Goal: Task Accomplishment & Management: Complete application form

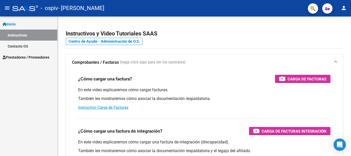
click at [20, 57] on span "Prestadores / Proveedores" at bounding box center [26, 57] width 47 height 6
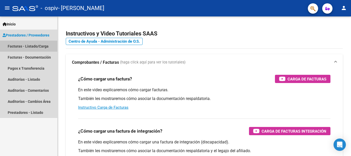
click at [21, 43] on link "Facturas - Listado/Carga" at bounding box center [28, 46] width 57 height 11
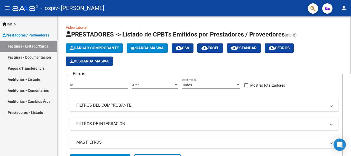
click at [108, 43] on app-list-header "PRESTADORES -> Listado de CPBTs Emitidos por Prestadores / Proveedores (alt+q) …" at bounding box center [204, 99] width 277 height 138
click at [107, 45] on button "Cargar Comprobante" at bounding box center [94, 47] width 57 height 9
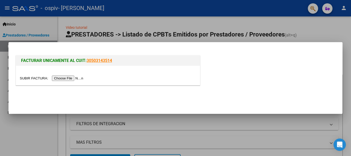
click at [66, 78] on input "file" at bounding box center [52, 77] width 65 height 5
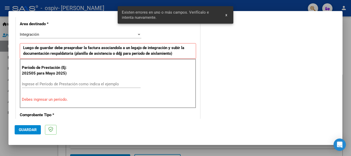
scroll to position [119, 0]
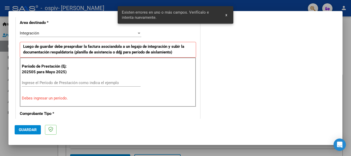
click at [108, 82] on input "Ingrese el Período de Prestación como indica el ejemplo" at bounding box center [81, 82] width 119 height 5
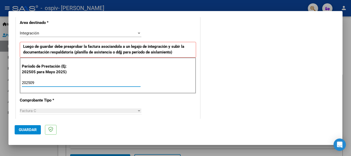
scroll to position [196, 0]
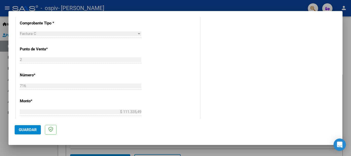
type input "202509"
click at [83, 32] on div "Factura C" at bounding box center [78, 33] width 117 height 5
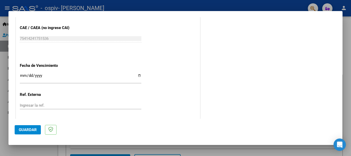
scroll to position [298, 0]
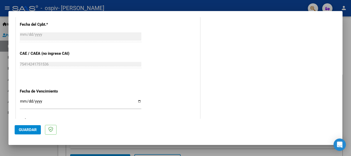
click at [37, 131] on button "Guardar" at bounding box center [28, 129] width 26 height 9
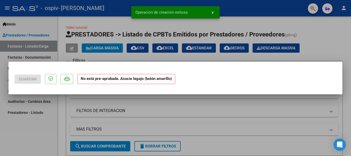
scroll to position [0, 0]
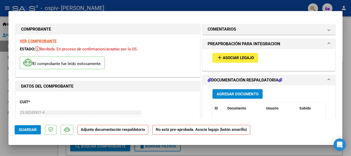
click at [228, 94] on span "Agregar Documento" at bounding box center [237, 94] width 42 height 5
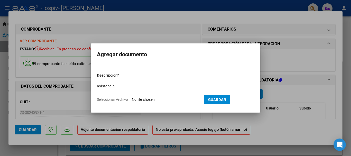
type input "asistencia"
click at [160, 99] on input "Seleccionar Archivo" at bounding box center [166, 99] width 68 height 5
type input "C:\fakepath\asist ospiv [PERSON_NAME].pdf"
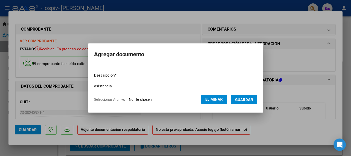
click at [248, 102] on button "Guardar" at bounding box center [244, 99] width 26 height 9
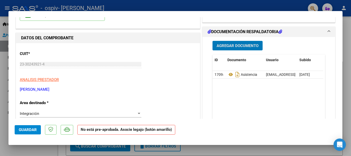
scroll to position [51, 0]
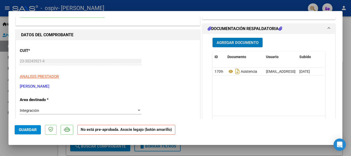
click at [34, 129] on span "Guardar" at bounding box center [28, 129] width 18 height 5
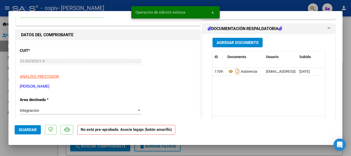
scroll to position [0, 0]
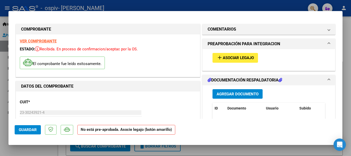
click at [242, 10] on div at bounding box center [175, 78] width 351 height 156
click at [243, 8] on div "- ospiv - [PERSON_NAME]" at bounding box center [157, 8] width 291 height 11
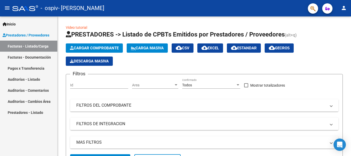
click at [43, 48] on link "Facturas - Listado/Carga" at bounding box center [28, 46] width 57 height 11
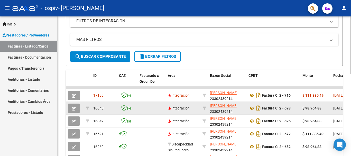
click at [296, 108] on div "Factura C: 2 - 693" at bounding box center [273, 108] width 50 height 8
click at [157, 108] on datatable-body-cell at bounding box center [151, 108] width 28 height 13
click at [69, 108] on button "button" at bounding box center [74, 107] width 12 height 9
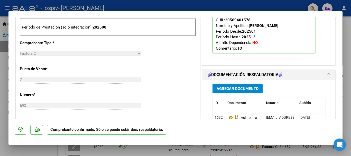
scroll to position [257, 0]
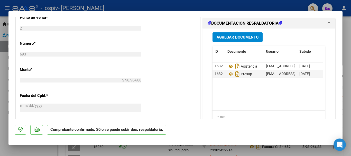
click at [276, 3] on div at bounding box center [175, 78] width 351 height 156
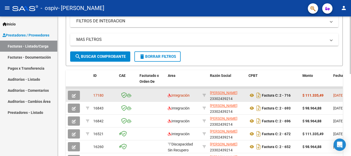
scroll to position [103, 0]
click at [104, 97] on div "17180" at bounding box center [104, 95] width 22 height 6
click at [73, 97] on icon "button" at bounding box center [74, 96] width 4 height 4
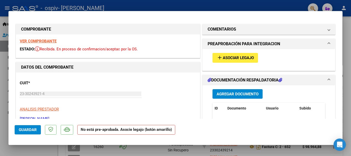
click at [229, 91] on span "Agregar Documento" at bounding box center [237, 93] width 42 height 5
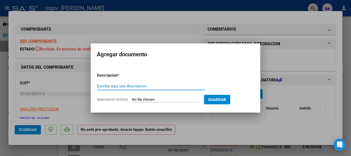
click at [152, 101] on input "Seleccionar Archivo" at bounding box center [166, 99] width 68 height 5
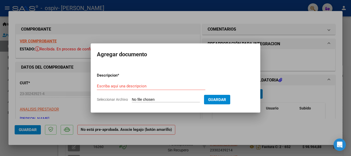
type input "C:\fakepath\[PERSON_NAME] TO 2025.pdf"
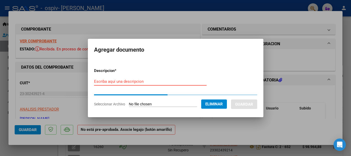
click at [144, 80] on input "Escriba aquí una descripcion" at bounding box center [150, 81] width 112 height 5
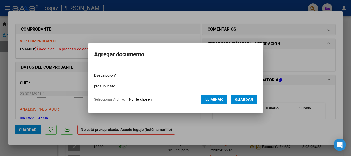
type input "presupuesto"
click at [245, 101] on span "Guardar" at bounding box center [244, 99] width 18 height 5
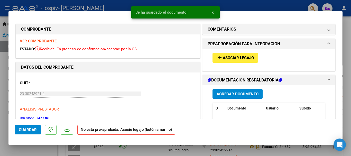
click at [272, 4] on div at bounding box center [175, 78] width 351 height 156
